Goal: Information Seeking & Learning: Stay updated

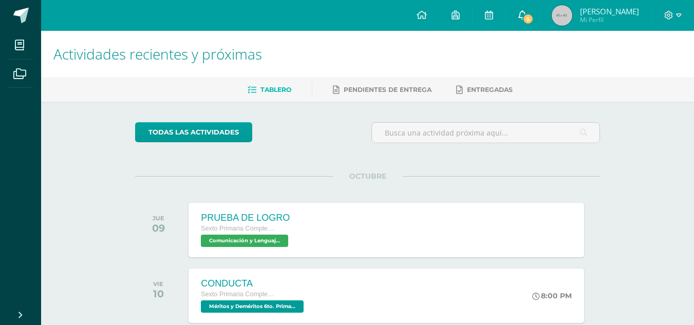
click at [533, 16] on link "5" at bounding box center [522, 15] width 33 height 31
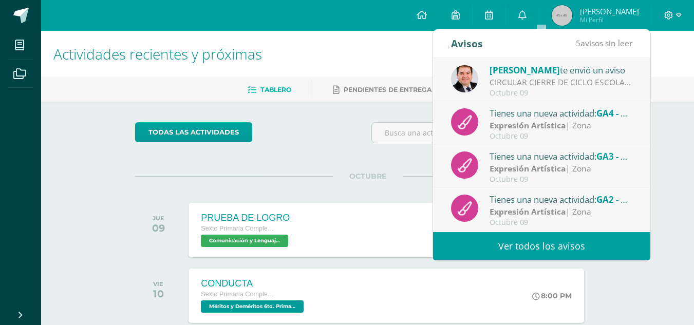
click at [571, 83] on div "CIRCULAR CIERRE DE CICLO ESCOLAR 2025: Buenas tardes estimados Padres y Madres …" at bounding box center [560, 83] width 143 height 12
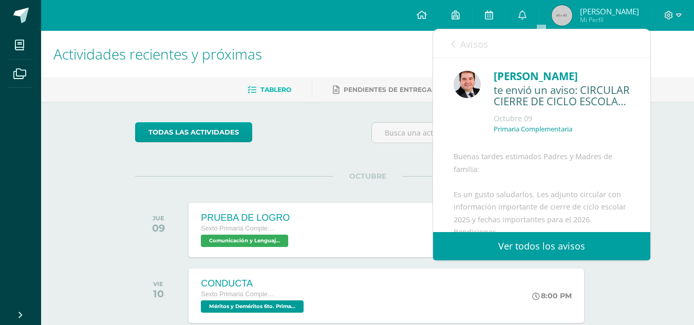
drag, startPoint x: 641, startPoint y: 101, endPoint x: 655, endPoint y: 141, distance: 42.2
click at [656, 144] on body "Mis cursos Archivos Cerrar panel Ciencias Naturales y Tecnología Sexto Primaria…" at bounding box center [347, 191] width 694 height 382
click at [660, 143] on div "Actividades recientes y próximas Tablero Pendientes de entrega Entregadas todas…" at bounding box center [367, 206] width 653 height 351
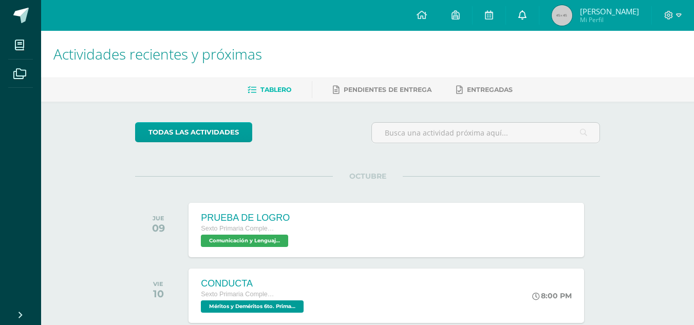
click at [539, 9] on link "0" at bounding box center [522, 15] width 33 height 31
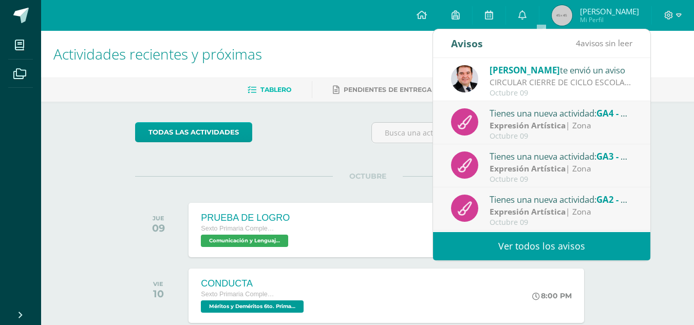
click at [614, 77] on div "CIRCULAR CIERRE DE CICLO ESCOLAR 2025: Buenas tardes estimados Padres y Madres …" at bounding box center [560, 83] width 143 height 12
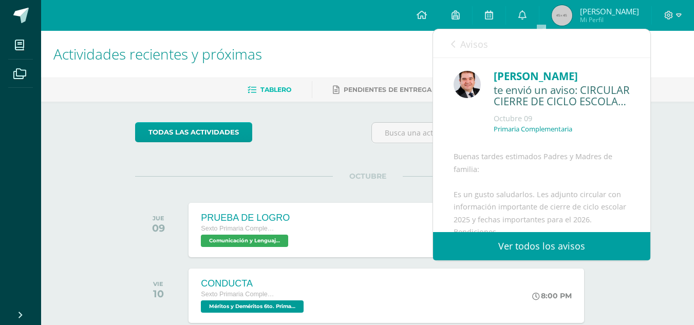
scroll to position [150, 0]
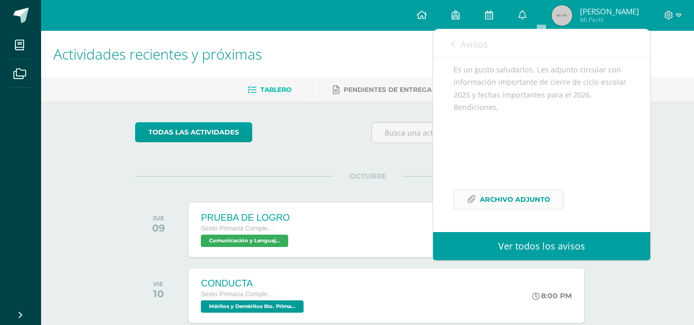
click at [535, 195] on span "Archivo Adjunto" at bounding box center [515, 199] width 70 height 19
click at [572, 255] on link "Ver todos los avisos" at bounding box center [541, 246] width 217 height 28
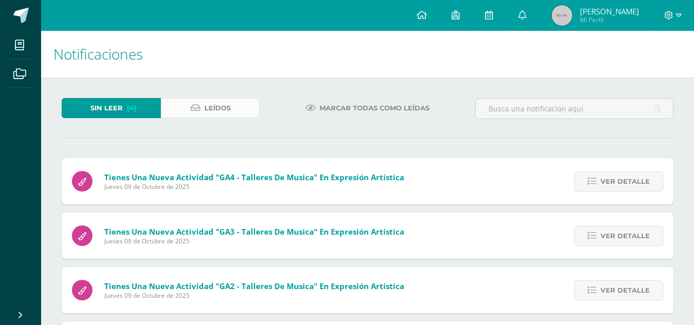
click at [209, 108] on span "Leídos" at bounding box center [217, 108] width 26 height 19
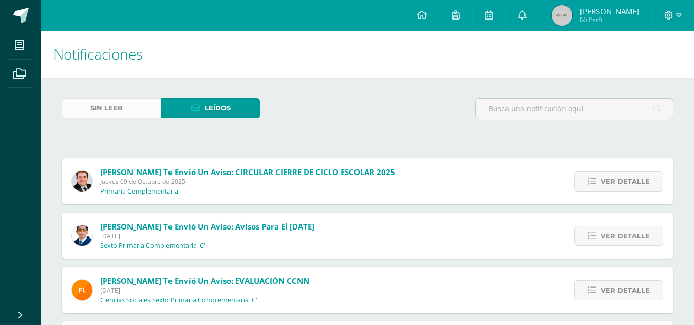
click at [138, 103] on link "Sin leer (4)" at bounding box center [111, 108] width 99 height 20
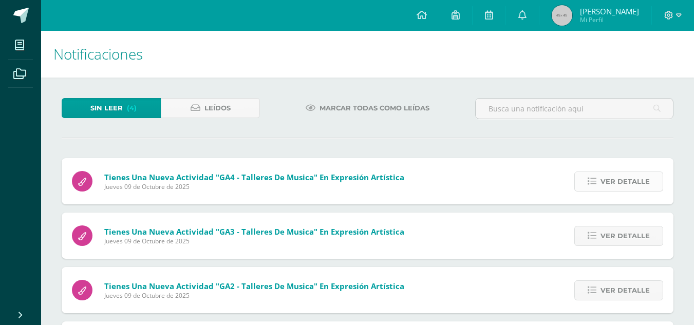
click at [649, 183] on span "Ver detalle" at bounding box center [624, 181] width 49 height 19
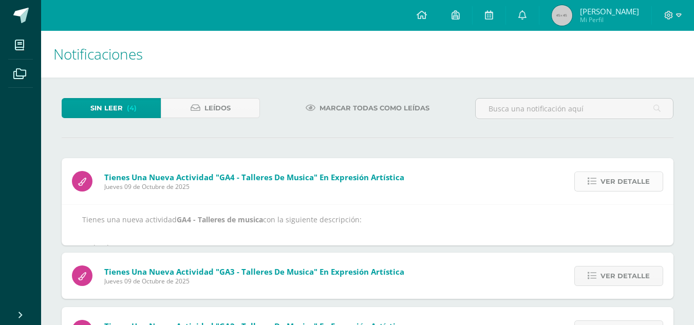
click at [649, 183] on span "Ver detalle" at bounding box center [624, 181] width 49 height 19
click at [649, 183] on div "Tienes una nueva actividad "GA4 - Talleres de musica" En Expresión Artística Ju…" at bounding box center [368, 283] width 612 height 250
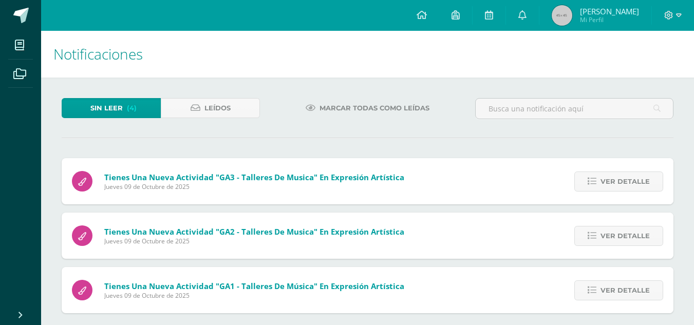
click at [649, 183] on span "Ver detalle" at bounding box center [624, 181] width 49 height 19
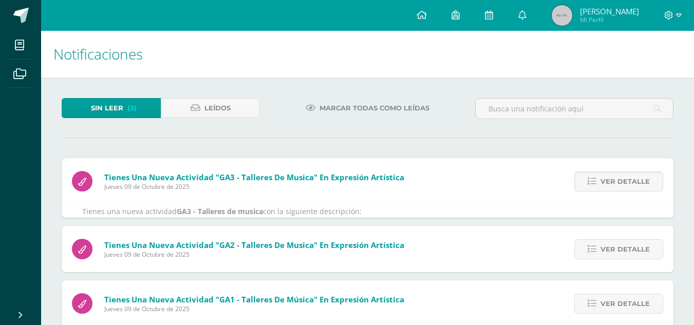
click at [649, 183] on span "Ver detalle" at bounding box center [624, 181] width 49 height 19
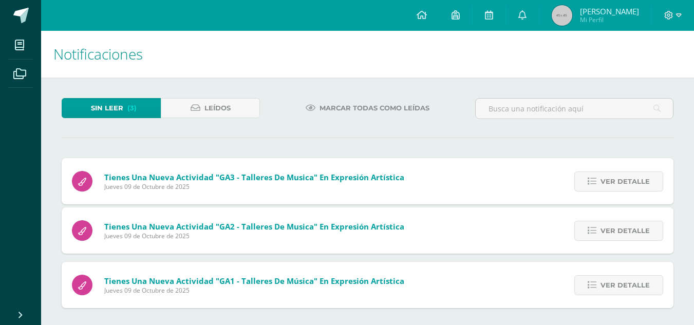
click at [649, 183] on span "Ver detalle" at bounding box center [624, 181] width 49 height 19
click at [649, 183] on div "Tienes una nueva actividad "GA3 - Talleres de musica" En Expresión Artística Ju…" at bounding box center [368, 233] width 612 height 150
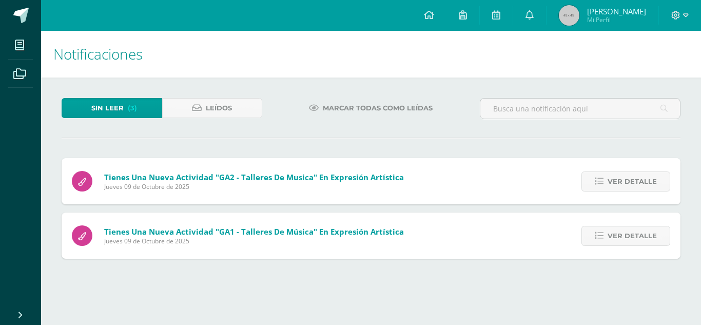
click at [649, 183] on span "Ver detalle" at bounding box center [632, 181] width 49 height 19
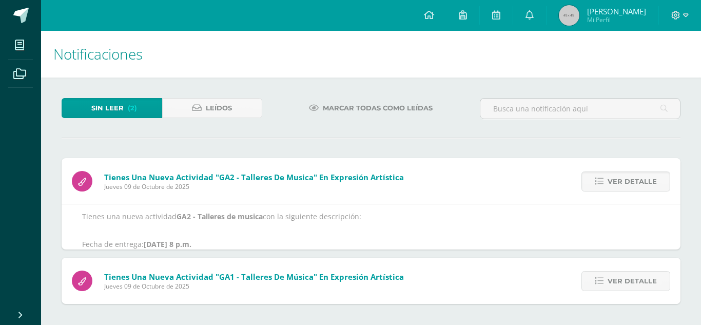
click at [649, 183] on span "Ver detalle" at bounding box center [632, 181] width 49 height 19
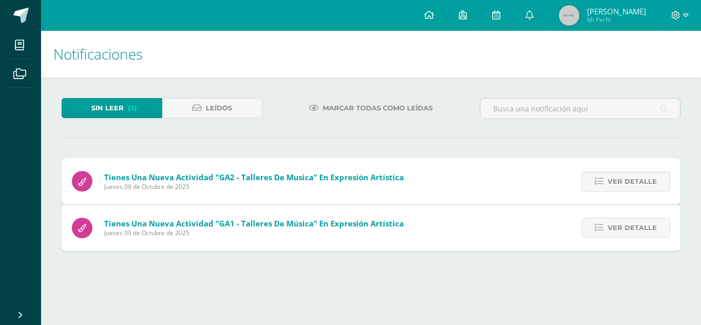
click at [649, 218] on span "Ver detalle" at bounding box center [632, 227] width 49 height 19
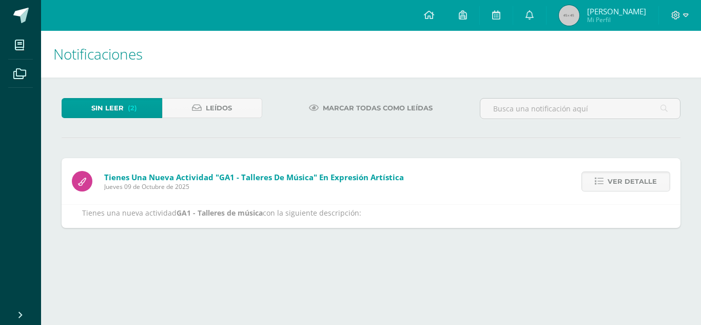
click at [649, 183] on span "Ver detalle" at bounding box center [632, 181] width 49 height 19
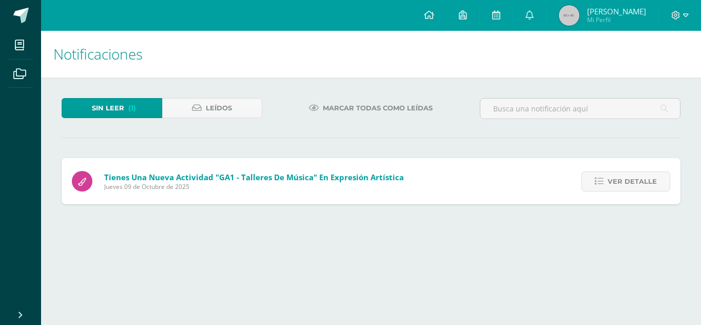
click at [649, 183] on span "Ver detalle" at bounding box center [632, 181] width 49 height 19
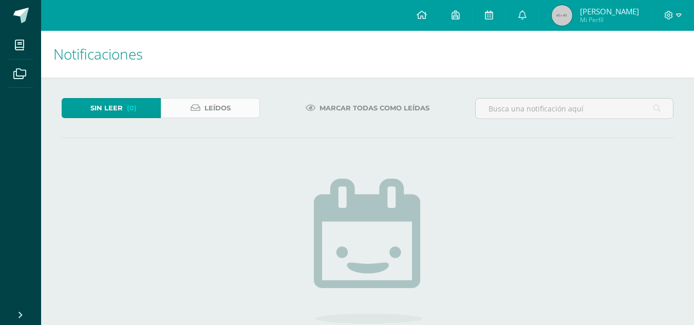
click at [205, 105] on span "Leídos" at bounding box center [217, 108] width 26 height 19
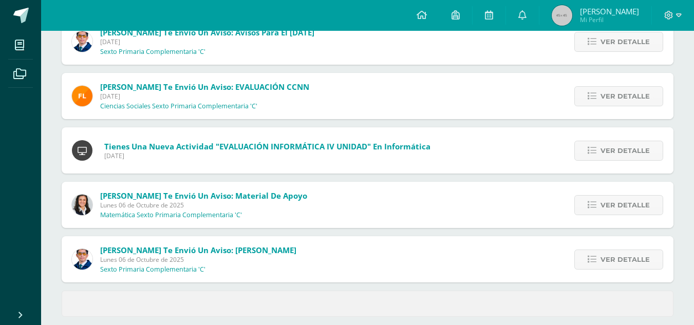
scroll to position [424, 0]
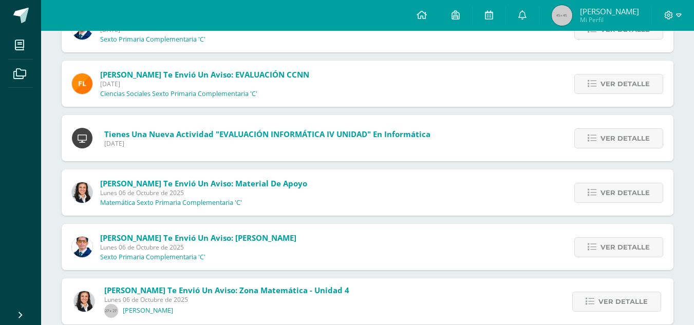
click at [596, 100] on div "Ver detalle" at bounding box center [616, 84] width 115 height 46
click at [567, 59] on div "[PERSON_NAME] te envió un aviso: CIRCULAR CIERRE DE CICLO ESCOLAR 2025 [DATE] P…" at bounding box center [368, 283] width 612 height 1098
click at [598, 92] on link "Ver detalle" at bounding box center [618, 84] width 89 height 20
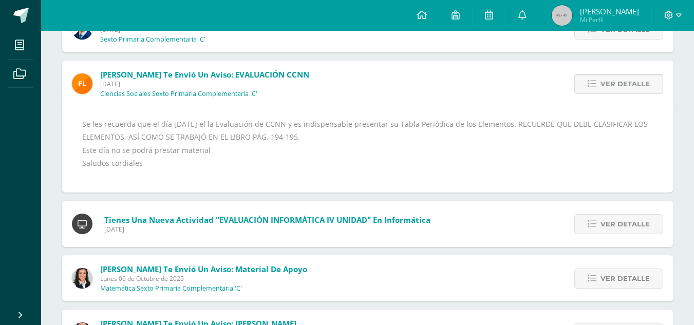
click at [590, 91] on link "Ver detalle" at bounding box center [618, 84] width 89 height 20
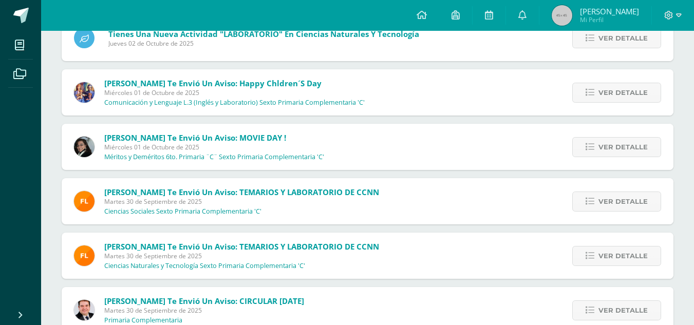
scroll to position [845, 0]
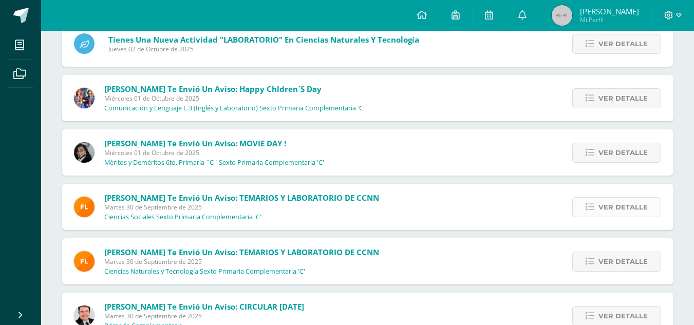
click at [606, 205] on span "Ver detalle" at bounding box center [622, 207] width 49 height 19
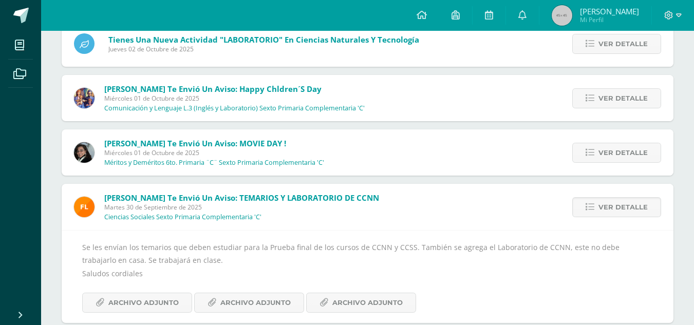
scroll to position [912, 0]
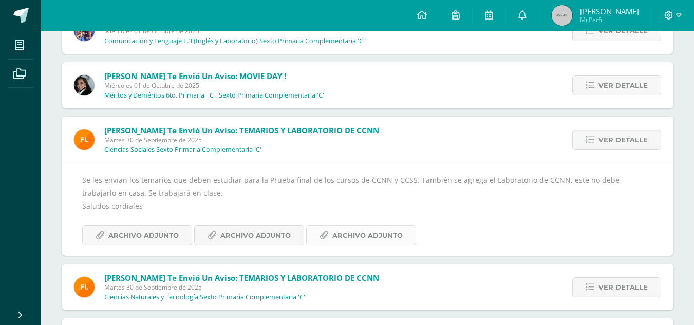
click at [378, 238] on span "Archivo Adjunto" at bounding box center [367, 235] width 70 height 19
